Goal: Use online tool/utility: Utilize a website feature to perform a specific function

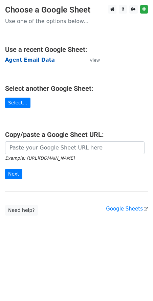
click at [15, 58] on strong "Agent Email Data" at bounding box center [30, 60] width 50 height 6
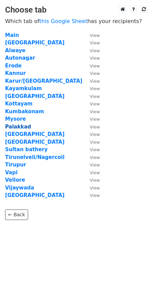
click at [14, 129] on strong "Palakkad" at bounding box center [18, 127] width 26 height 6
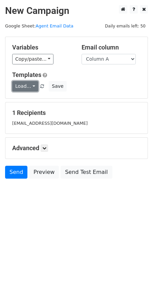
click at [25, 91] on link "Load..." at bounding box center [25, 86] width 26 height 11
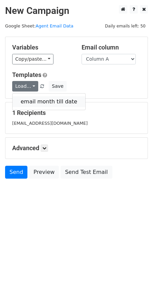
click at [26, 102] on link "email month till date" at bounding box center [49, 101] width 73 height 11
